Goal: Transaction & Acquisition: Purchase product/service

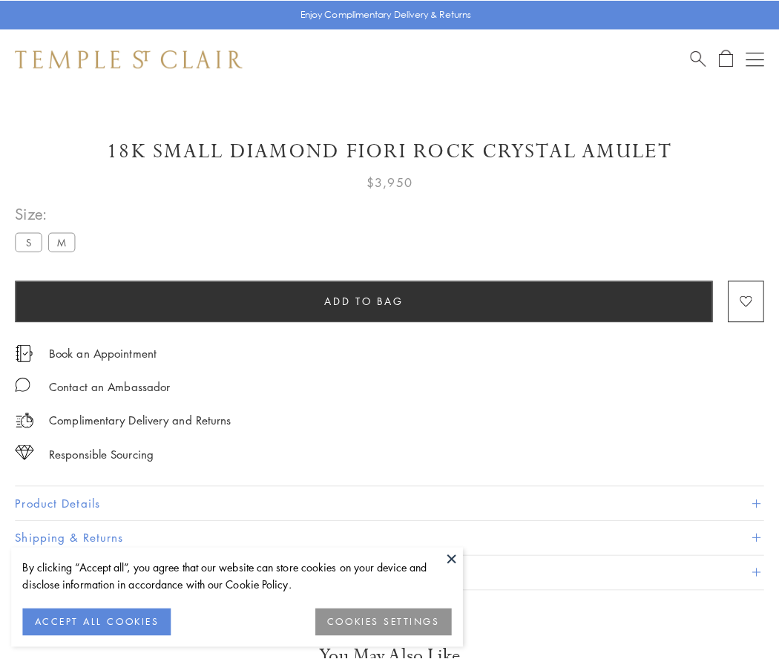
scroll to position [88, 0]
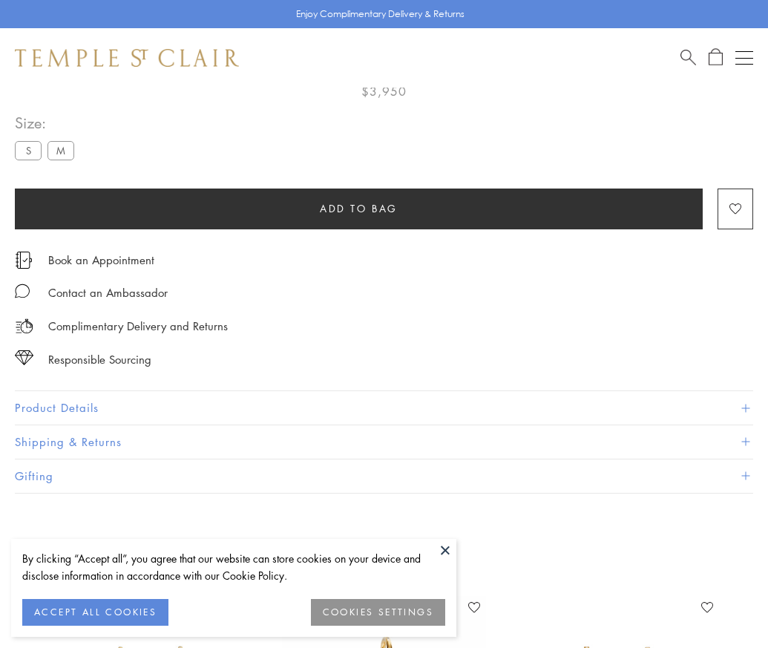
click at [358, 208] on span "Add to bag" at bounding box center [359, 208] width 78 height 16
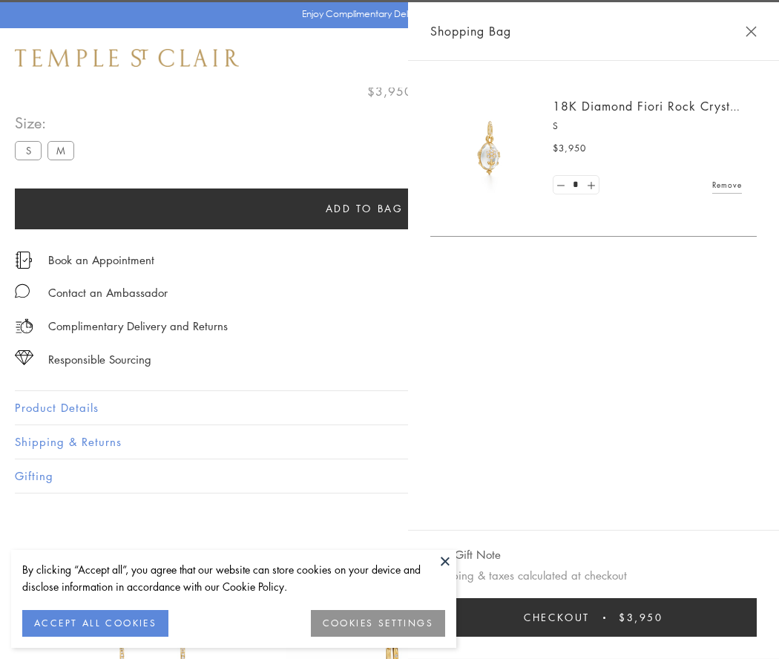
click at [597, 617] on button "Checkout $3,950" at bounding box center [593, 617] width 326 height 39
